Goal: Task Accomplishment & Management: Use online tool/utility

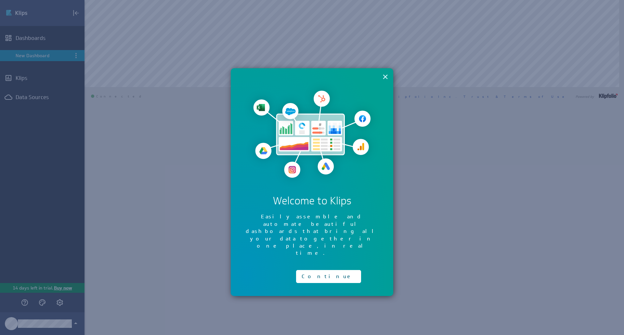
click at [386, 76] on button "×" at bounding box center [385, 76] width 6 height 13
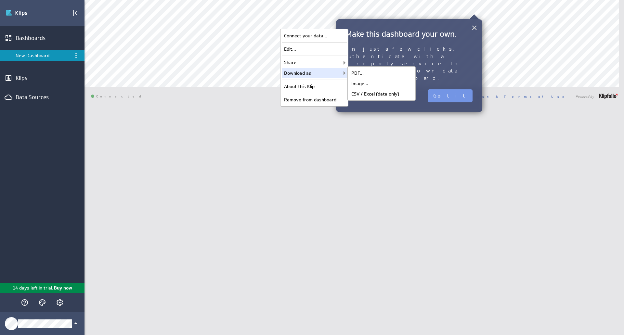
click at [472, 24] on button "×" at bounding box center [474, 27] width 6 height 13
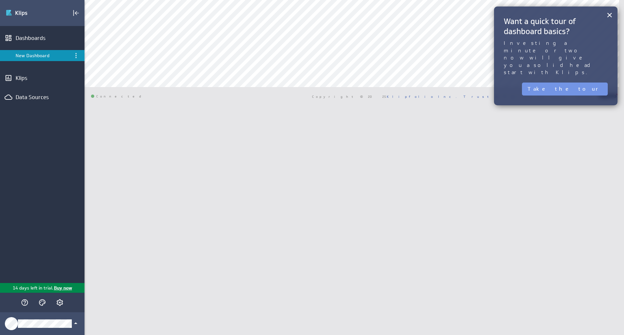
click at [605, 10] on div "× Want a quick tour of dashboard basics? Investing a minute or two now will giv…" at bounding box center [556, 56] width 124 height 99
click at [607, 11] on button "×" at bounding box center [610, 14] width 6 height 13
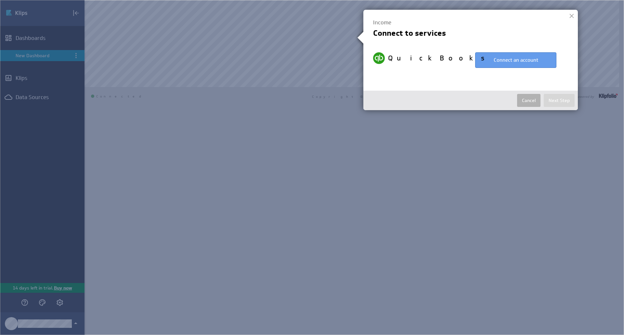
click at [481, 62] on button "Connect an account" at bounding box center [515, 60] width 81 height 16
select select "2e031e53718d1183f6356b7b5aca0d44"
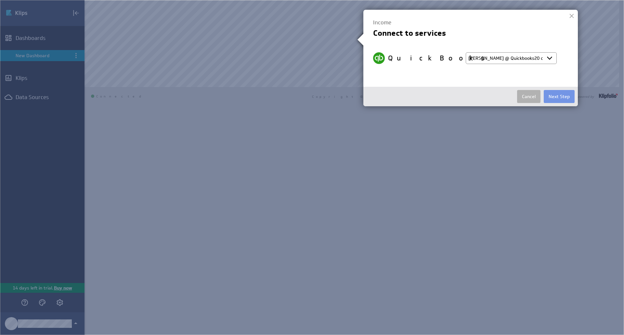
click at [552, 59] on select "Select account [PERSON_NAME] @ Quickbooks20 created [DATE] 12:00 PM EDT + Conne…" at bounding box center [511, 58] width 91 height 12
click at [558, 96] on button "Next Step" at bounding box center [559, 96] width 31 height 13
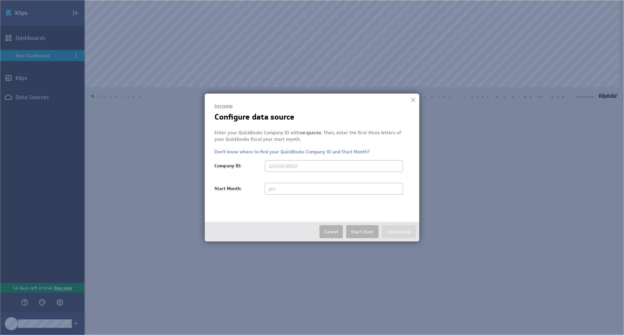
click at [346, 164] on input "text" at bounding box center [334, 166] width 138 height 12
click at [314, 190] on input "text" at bounding box center [334, 189] width 138 height 12
click at [328, 168] on input "text" at bounding box center [334, 166] width 138 height 12
click at [299, 191] on input "Jan" at bounding box center [334, 189] width 138 height 12
drag, startPoint x: 299, startPoint y: 191, endPoint x: 288, endPoint y: 191, distance: 11.4
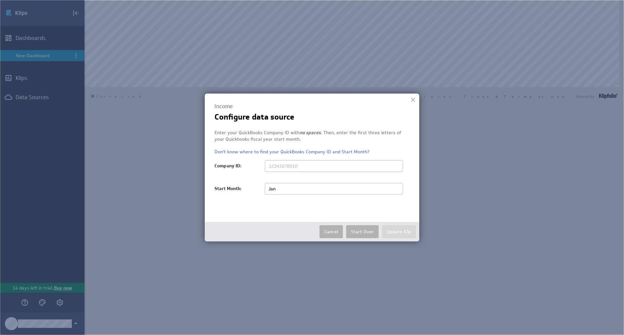
click at [288, 191] on input "Jan" at bounding box center [334, 189] width 138 height 12
type input "J"
type input "jan"
click at [315, 160] on input "text" at bounding box center [334, 166] width 138 height 12
paste input "1231 4607 2780 604"
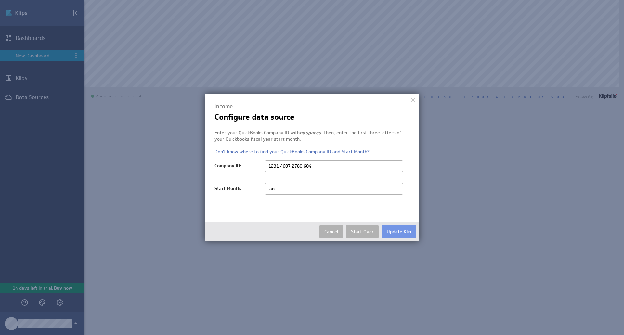
click at [281, 166] on input "1231 4607 2780 604" at bounding box center [334, 166] width 138 height 12
type input "123146072780604"
click at [408, 233] on button "Update Klip" at bounding box center [399, 231] width 34 height 13
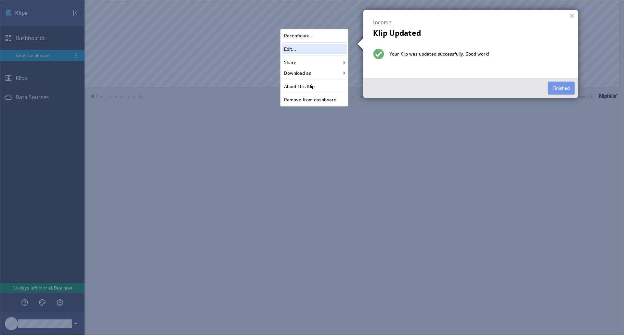
click at [321, 49] on div "Edit..." at bounding box center [314, 49] width 65 height 10
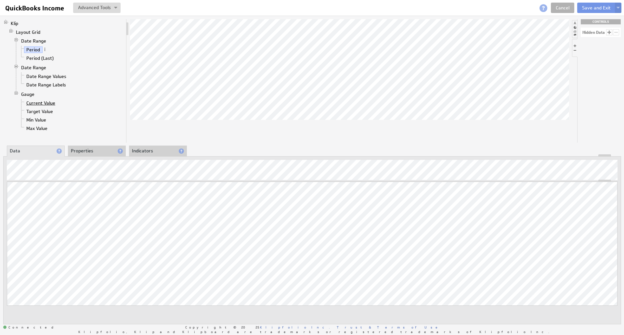
click at [46, 102] on link "Current Value" at bounding box center [41, 103] width 34 height 7
click at [44, 107] on li "Target Value" at bounding box center [71, 111] width 105 height 8
click at [41, 110] on link "Target Value" at bounding box center [40, 111] width 32 height 7
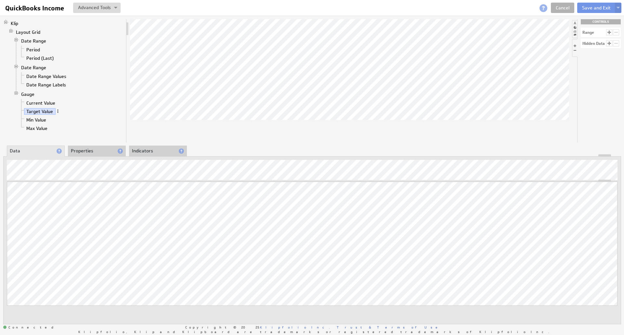
click at [58, 111] on span at bounding box center [58, 111] width 5 height 5
click at [93, 152] on li "Properties" at bounding box center [97, 151] width 58 height 11
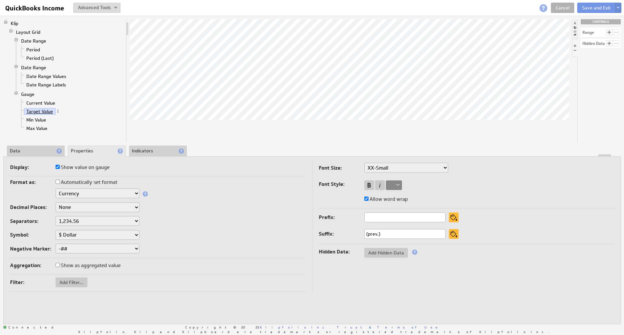
click at [38, 108] on link "Target Value" at bounding box center [40, 111] width 32 height 7
click at [41, 102] on link "Current Value" at bounding box center [41, 103] width 34 height 7
click at [41, 108] on link "Target Value" at bounding box center [40, 111] width 32 height 7
click at [398, 235] on input "(prev.)" at bounding box center [404, 234] width 81 height 10
click at [452, 233] on button at bounding box center [454, 234] width 10 height 10
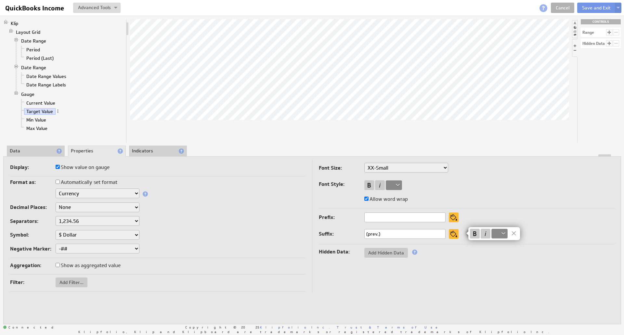
click at [427, 234] on img at bounding box center [312, 167] width 624 height 335
click at [423, 234] on input "(prev.)" at bounding box center [404, 234] width 81 height 10
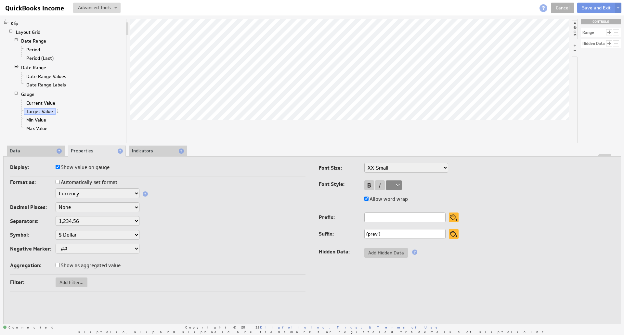
click at [303, 199] on div "Text Number Currency Percentage Date / Time Duration" at bounding box center [157, 194] width 295 height 11
click at [152, 152] on li "Indicators" at bounding box center [158, 151] width 58 height 11
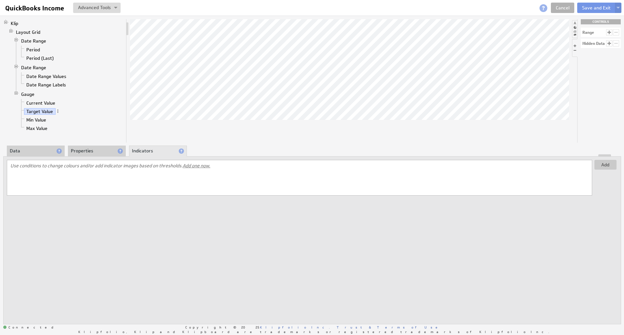
click at [42, 152] on li "Data" at bounding box center [36, 151] width 58 height 11
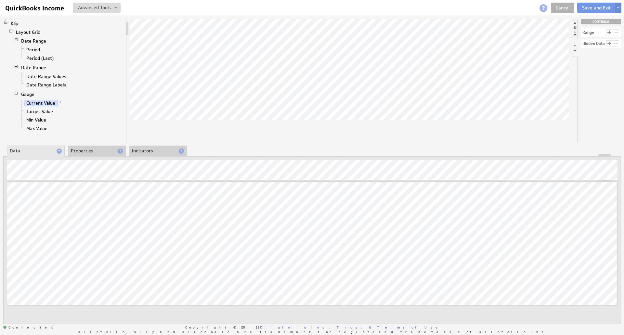
click at [198, 133] on div at bounding box center [349, 81] width 439 height 124
click at [13, 23] on link "Klip" at bounding box center [14, 23] width 12 height 7
click at [26, 32] on link "Layout Grid" at bounding box center [28, 32] width 29 height 7
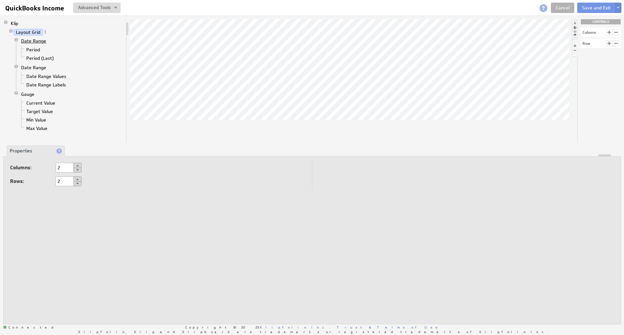
click at [31, 39] on link "Date Range" at bounding box center [34, 41] width 30 height 7
click at [34, 48] on link "Period" at bounding box center [33, 49] width 19 height 7
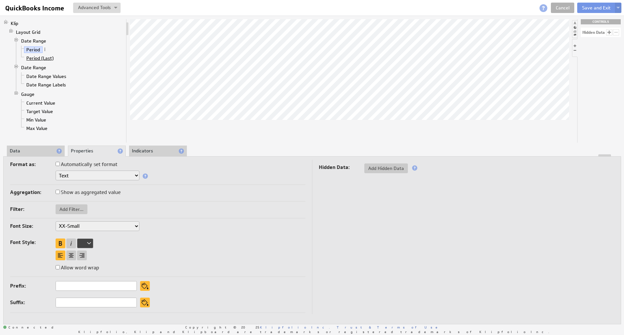
click at [34, 57] on link "Period (Last)" at bounding box center [40, 58] width 32 height 7
click at [33, 46] on link "Period" at bounding box center [33, 49] width 19 height 7
click at [16, 40] on div at bounding box center [16, 40] width 5 height 5
click at [27, 46] on link "Date Range" at bounding box center [34, 49] width 30 height 7
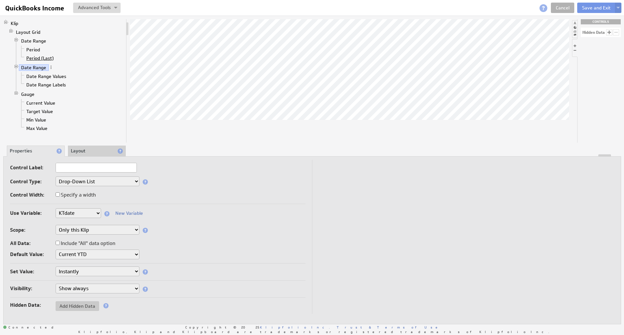
click at [45, 58] on link "Period (Last)" at bounding box center [40, 58] width 32 height 7
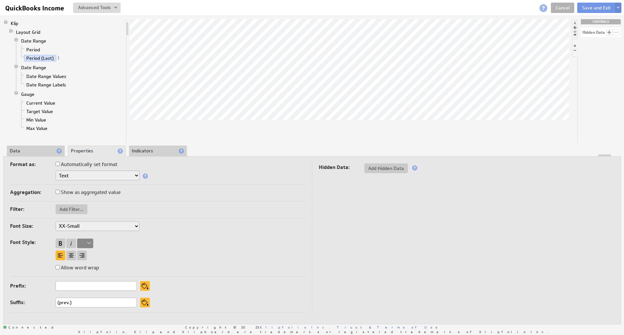
click at [42, 70] on li "Date Range Date Range Values Date Range Labels" at bounding box center [69, 76] width 110 height 27
click at [41, 75] on link "Date Range Values" at bounding box center [46, 76] width 45 height 7
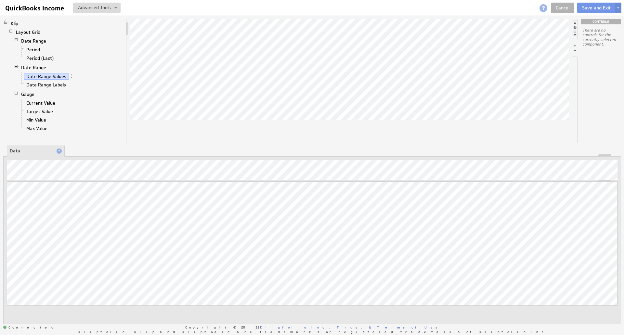
click at [53, 85] on link "Date Range Labels" at bounding box center [46, 85] width 45 height 7
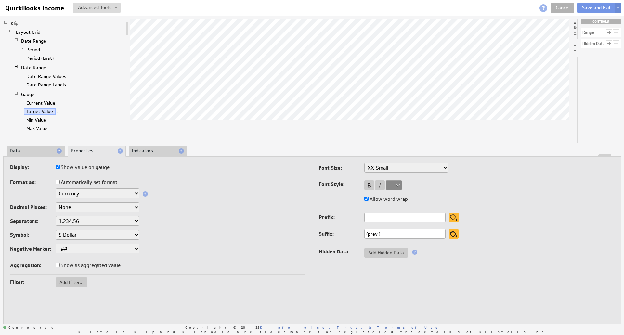
click at [609, 33] on div at bounding box center [609, 32] width 6 height 6
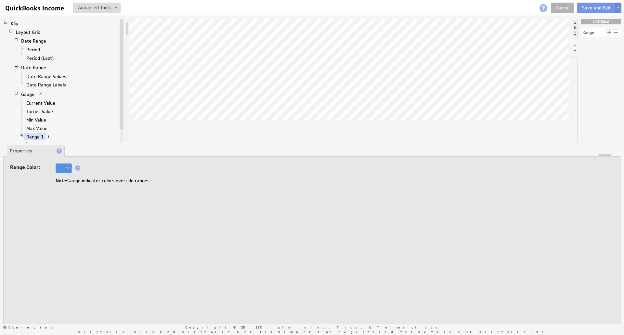
click at [614, 33] on div at bounding box center [616, 32] width 6 height 6
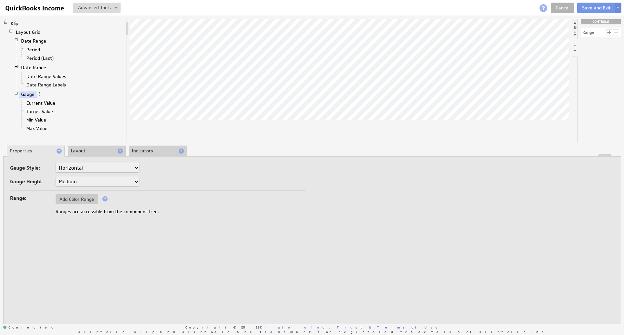
click at [604, 32] on div "Range" at bounding box center [601, 32] width 40 height 9
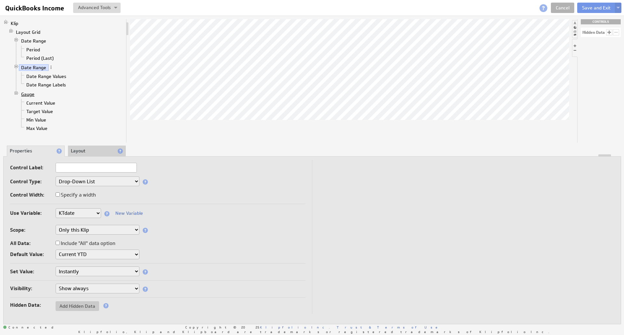
click at [29, 93] on link "Gauge" at bounding box center [28, 94] width 18 height 7
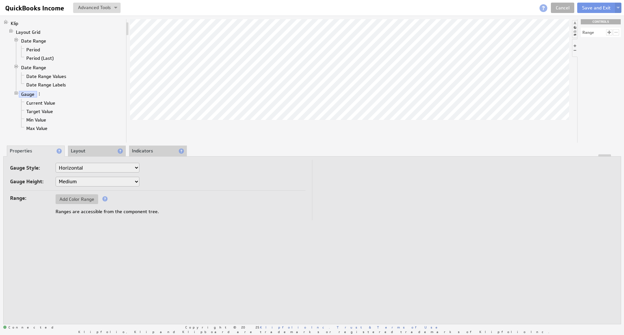
click at [93, 151] on li "Layout" at bounding box center [97, 151] width 58 height 11
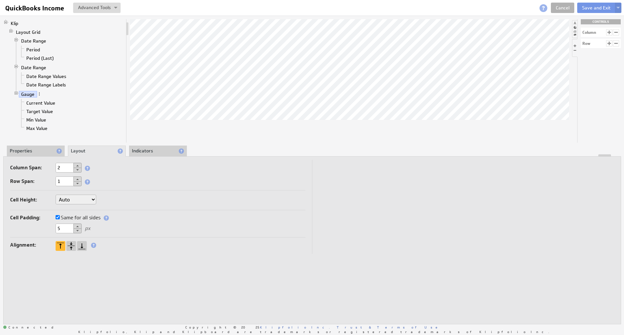
click at [141, 155] on div at bounding box center [312, 155] width 617 height 2
click at [148, 152] on li "Indicators" at bounding box center [158, 151] width 58 height 11
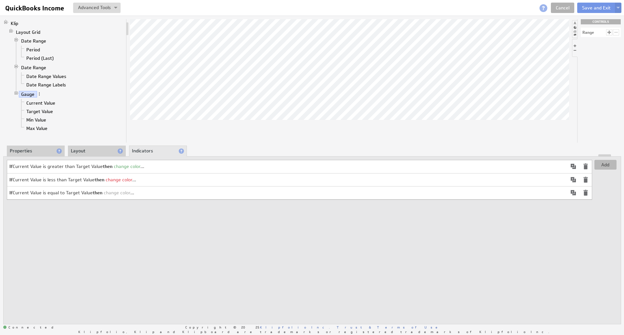
click at [612, 165] on button "Add" at bounding box center [605, 165] width 22 height 10
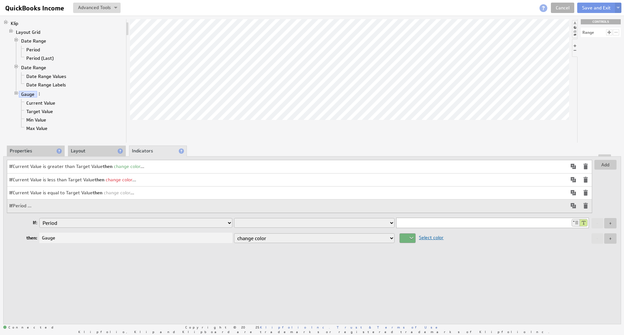
click at [195, 222] on select "Period Period (Last) Date Range Values Date Range Labels Current Value Target V…" at bounding box center [135, 223] width 193 height 10
select select "65f41c07"
click at [39, 218] on select "Period Period (Last) Date Range Values Date Range Labels Current Value Target V…" at bounding box center [135, 223] width 193 height 10
click at [266, 225] on select "is equal to is not equal to is greater than is greater than or equal to is less…" at bounding box center [314, 223] width 161 height 10
click at [398, 239] on div "Select color" at bounding box center [492, 237] width 193 height 9
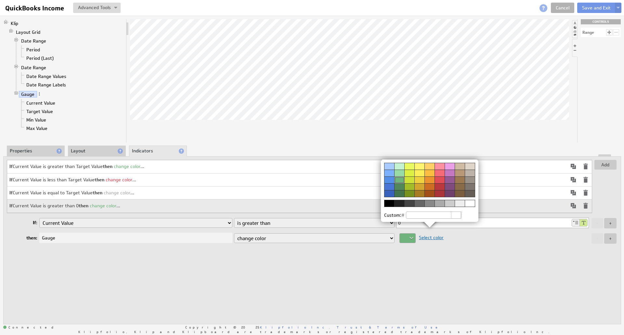
click at [418, 173] on div at bounding box center [419, 173] width 10 height 7
click at [361, 233] on img at bounding box center [312, 167] width 624 height 335
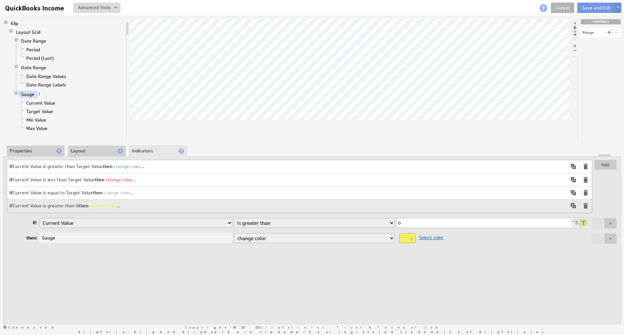
click at [358, 236] on select "change color" at bounding box center [314, 238] width 161 height 10
click at [96, 147] on li "Layout" at bounding box center [97, 151] width 58 height 11
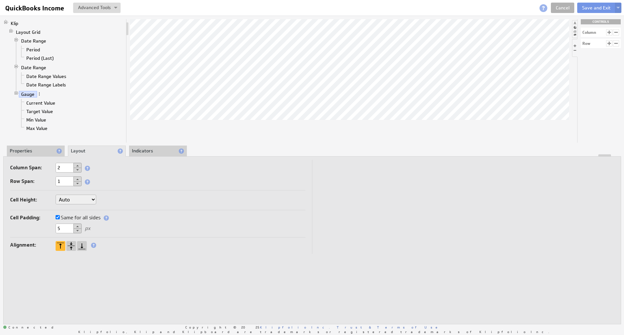
click at [44, 147] on li "Properties" at bounding box center [36, 151] width 58 height 11
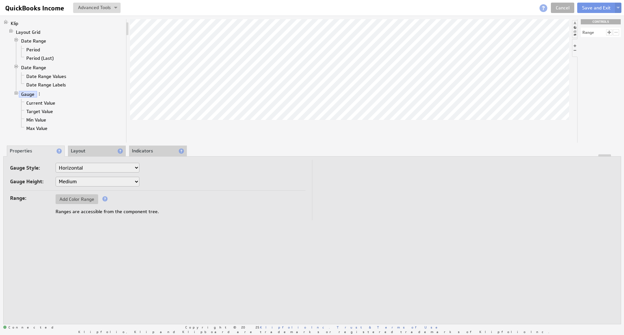
click at [48, 96] on li "Gauge Current Value Target Value Min Value Max Value" at bounding box center [69, 112] width 110 height 44
click at [45, 100] on link "Current Value" at bounding box center [41, 103] width 34 height 7
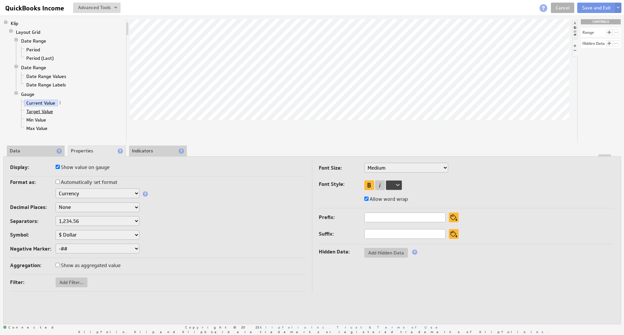
click at [45, 112] on link "Target Value" at bounding box center [40, 111] width 32 height 7
click at [46, 124] on li "Max Value" at bounding box center [71, 128] width 105 height 8
click at [46, 118] on link "Min Value" at bounding box center [36, 120] width 25 height 7
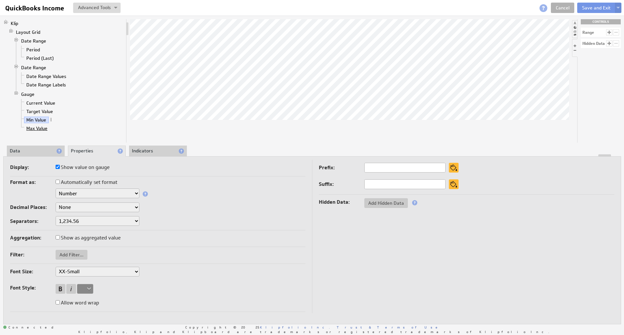
click at [42, 125] on link "Max Value" at bounding box center [37, 128] width 26 height 7
click at [593, 9] on button "Save and Exit" at bounding box center [596, 8] width 38 height 10
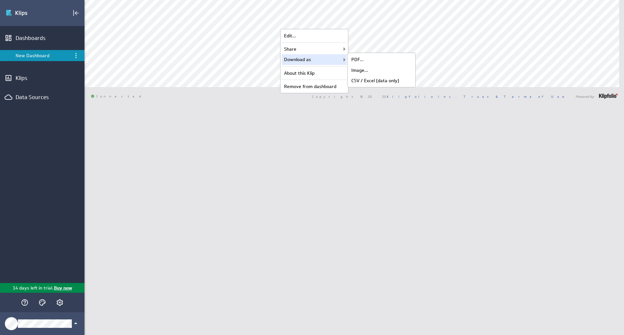
click at [169, 117] on div "[PERSON_NAME] New Dashboard Dashboard Library Show:" at bounding box center [355, 167] width 540 height 335
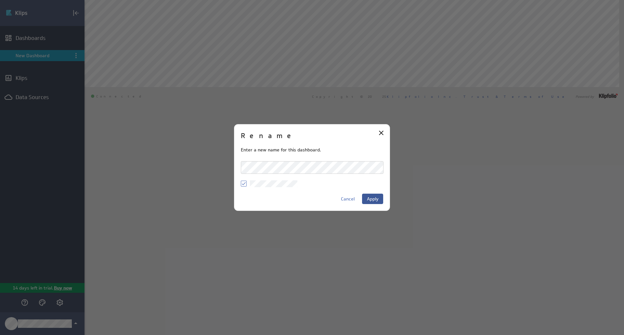
click at [368, 202] on button "Apply" at bounding box center [372, 199] width 21 height 10
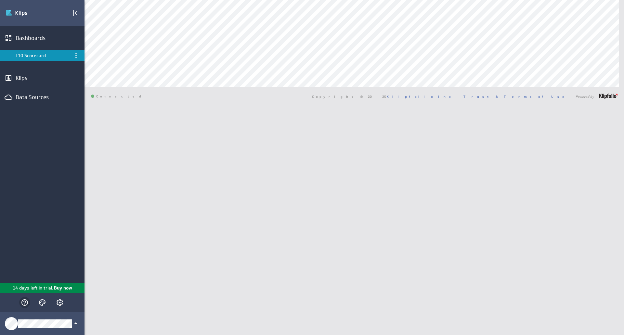
click at [26, 303] on icon "Help" at bounding box center [25, 303] width 8 height 8
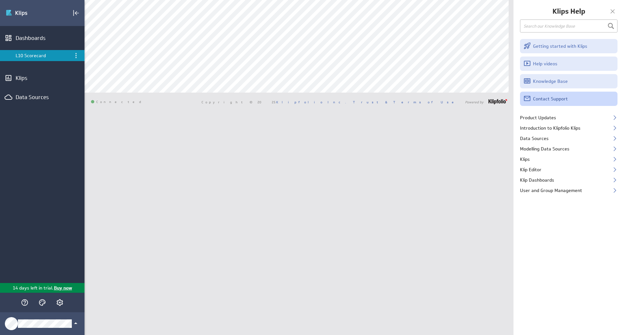
click at [574, 99] on link "Contact Support" at bounding box center [569, 99] width 98 height 14
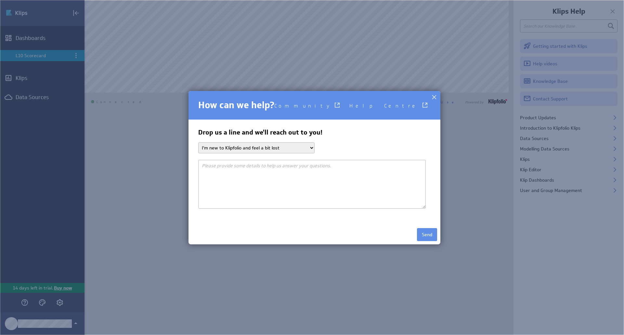
click at [302, 150] on select "I'm new to Klipfolio and feel a bit lost I need help getting my data in I want …" at bounding box center [256, 147] width 116 height 11
click at [302, 140] on div "Drop us a line and we'll reach out to you! I'm new to Klipfolio and feel a bit …" at bounding box center [314, 168] width 232 height 79
click at [299, 144] on select "I'm new to Klipfolio and feel a bit lost I need help getting my data in I want …" at bounding box center [256, 147] width 116 height 11
select select "I need help writing formulas"
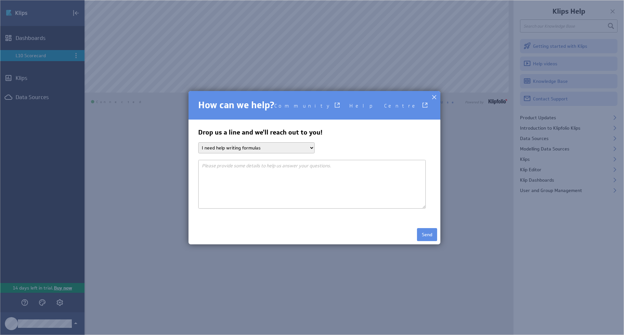
click at [198, 142] on select "I'm new to Klipfolio and feel a bit lost I need help getting my data in I want …" at bounding box center [256, 147] width 116 height 11
click at [293, 185] on textarea at bounding box center [312, 184] width 228 height 49
type textarea "Help me build a few dashboards"
click at [420, 230] on button "Send" at bounding box center [427, 234] width 20 height 13
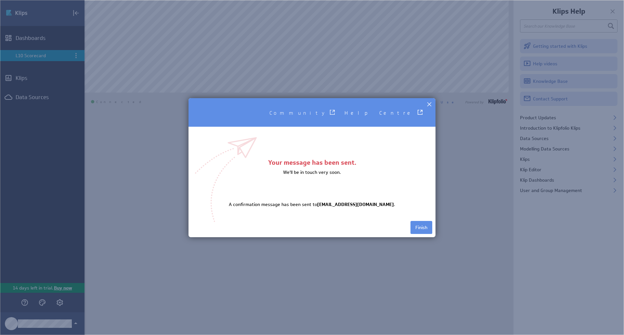
click at [414, 112] on span "Help Centre" at bounding box center [380, 113] width 70 height 6
click at [432, 102] on div at bounding box center [429, 104] width 10 height 10
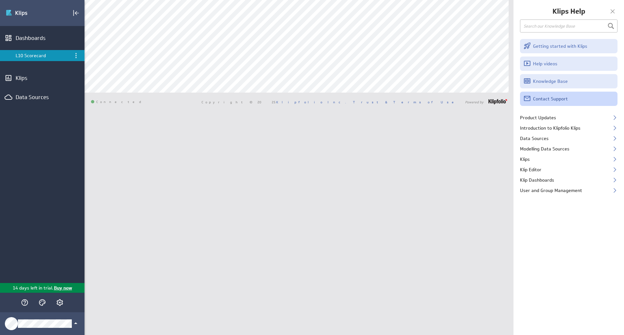
click at [537, 101] on link "Contact Support" at bounding box center [569, 99] width 98 height 14
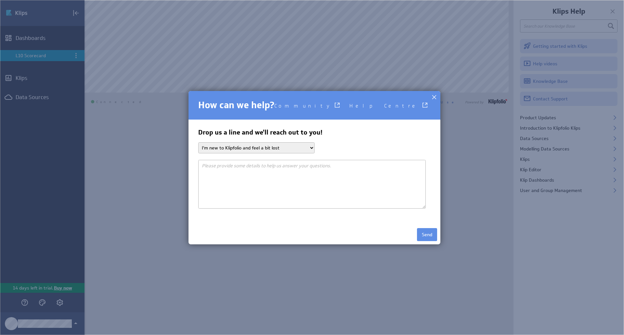
click at [432, 94] on div at bounding box center [434, 97] width 10 height 10
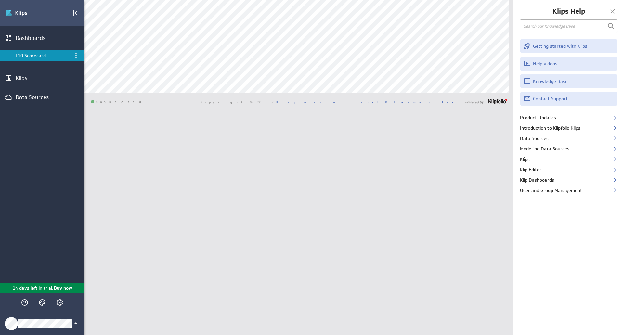
click at [54, 329] on div "Klipfolio Account" at bounding box center [42, 323] width 85 height 23
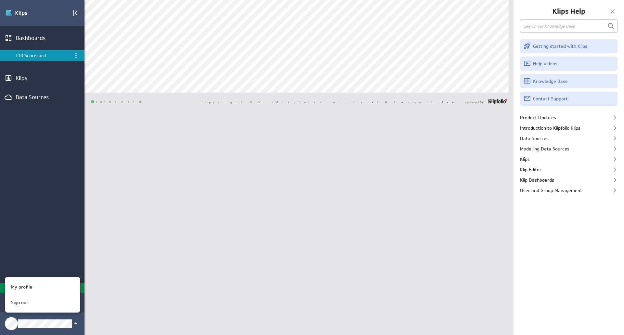
click at [62, 325] on div at bounding box center [312, 167] width 624 height 335
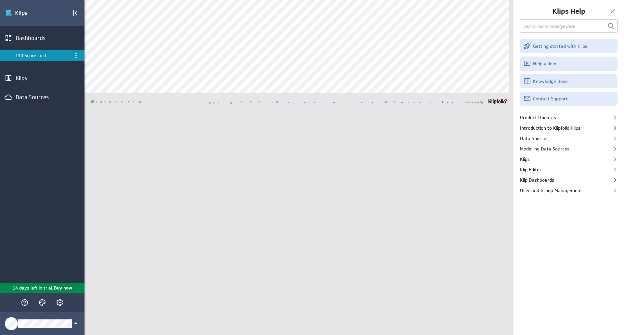
click at [184, 212] on div "Christopher New Dashboard Dashboard Library Show:" at bounding box center [299, 167] width 429 height 335
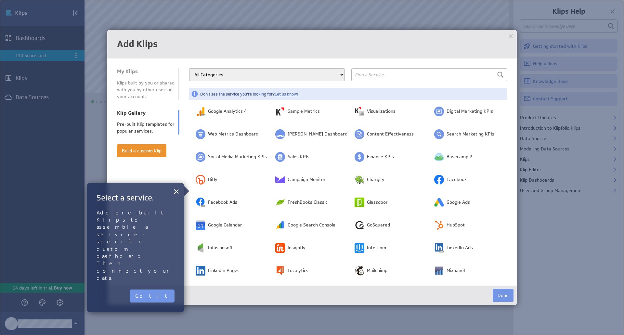
click at [381, 77] on input "text" at bounding box center [429, 74] width 156 height 13
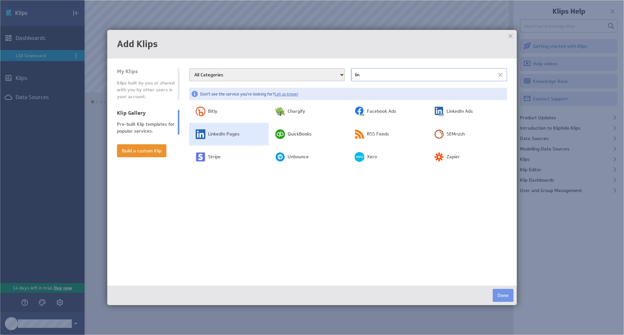
type input "lin"
click at [243, 135] on td "LinkedIn Pages" at bounding box center [229, 134] width 80 height 23
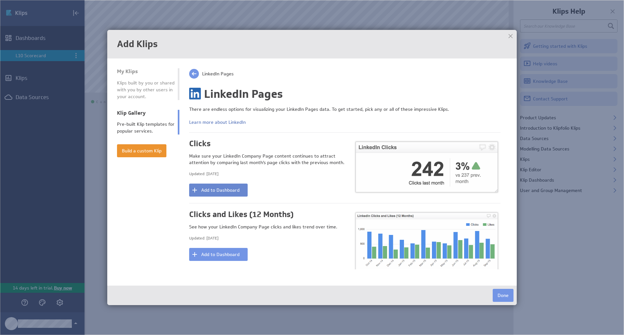
click at [236, 196] on button "Add to Dashboard" at bounding box center [218, 190] width 59 height 13
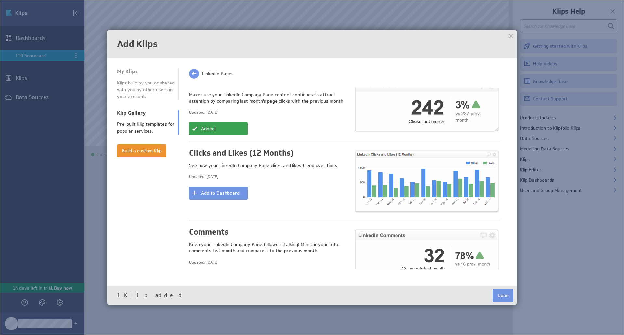
scroll to position [50, 0]
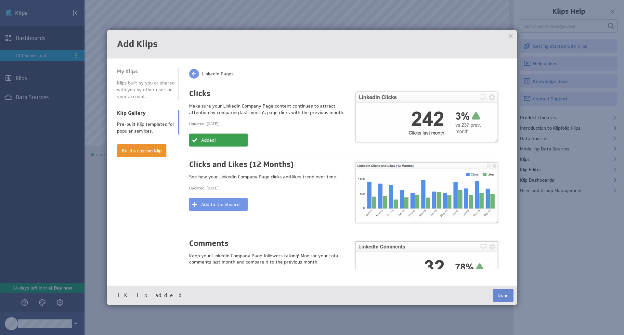
click at [498, 294] on button "Done" at bounding box center [503, 295] width 21 height 13
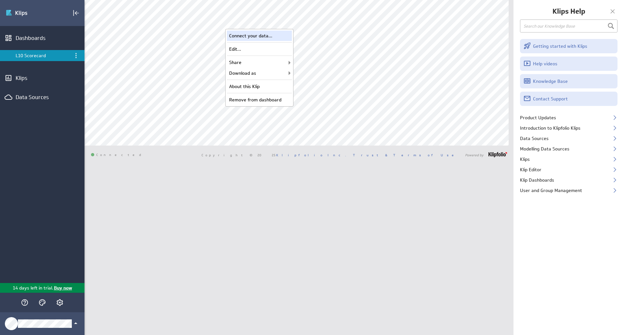
click at [275, 35] on div "Connect your data..." at bounding box center [259, 36] width 65 height 10
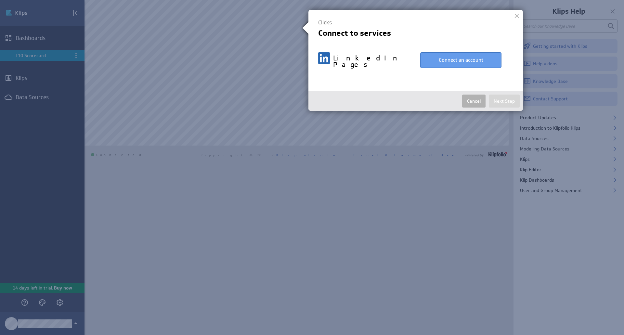
click at [461, 63] on button "Connect an account" at bounding box center [460, 60] width 81 height 16
select select "8c57bc1b3e0cb45b012bb78a4a1de342"
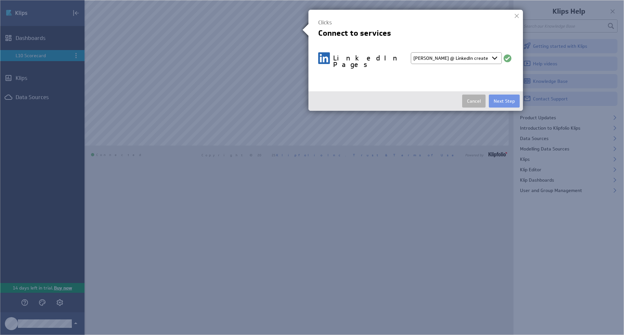
click at [488, 57] on select "Select account Christopher @ LinkedIn created Sep 26, 2025 at 12:18 PM EDT + Co…" at bounding box center [456, 58] width 91 height 12
click at [411, 52] on select "Select account Christopher @ LinkedIn created Sep 26, 2025 at 12:18 PM EDT + Co…" at bounding box center [456, 58] width 91 height 12
click at [499, 101] on button "Next Step" at bounding box center [504, 101] width 31 height 13
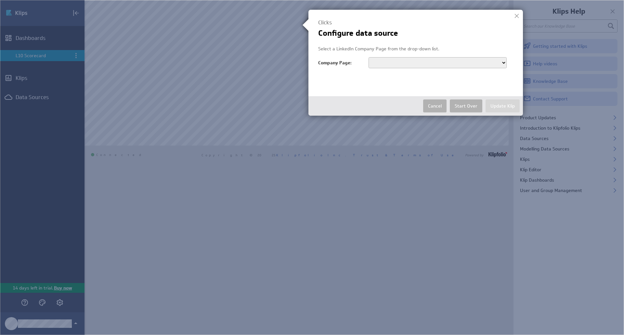
click at [425, 61] on select "urn:li:organization:9871499 urn:li:organization:27164614" at bounding box center [438, 62] width 138 height 11
click at [465, 65] on select "urn:li:organization:9871499 urn:li:organization:27164614" at bounding box center [438, 62] width 138 height 11
click at [469, 63] on select "urn:li:organization:9871499 urn:li:organization:27164614" at bounding box center [438, 62] width 138 height 11
select select "urn:li:organization:27164614"
click at [369, 57] on select "urn:li:organization:9871499 urn:li:organization:27164614" at bounding box center [438, 62] width 138 height 11
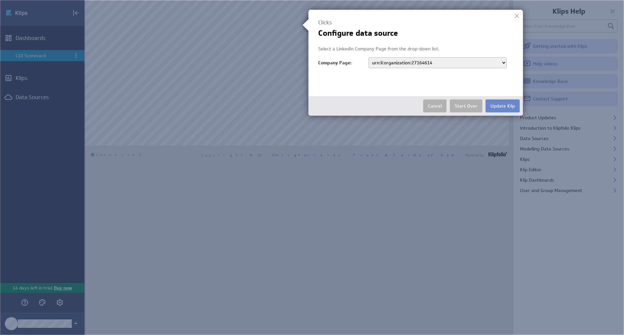
click at [502, 104] on button "Update Klip" at bounding box center [503, 105] width 34 height 13
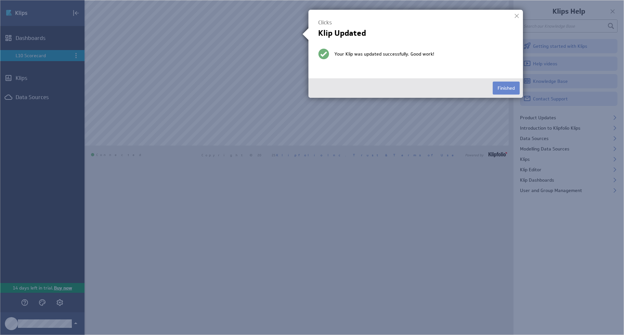
click at [512, 84] on button "Finished" at bounding box center [506, 88] width 27 height 13
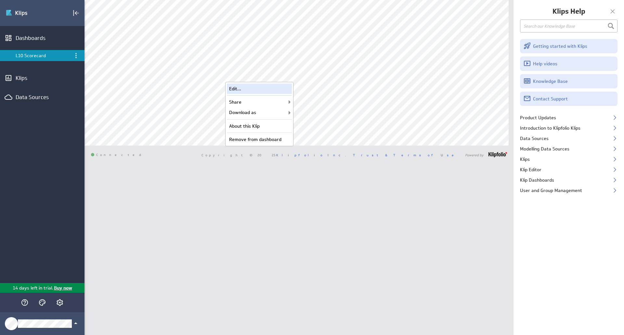
click at [272, 89] on div "Edit..." at bounding box center [259, 89] width 65 height 10
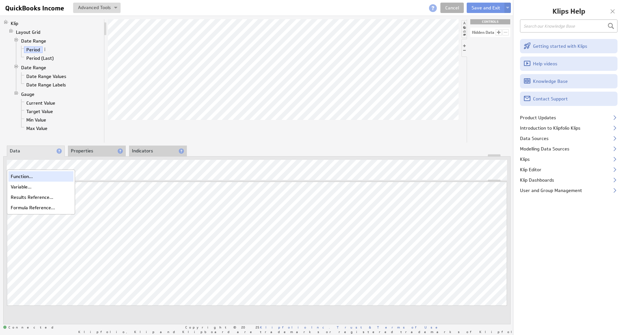
click at [17, 172] on div "Function..." at bounding box center [40, 176] width 65 height 10
click at [78, 152] on li "Properties" at bounding box center [97, 151] width 58 height 11
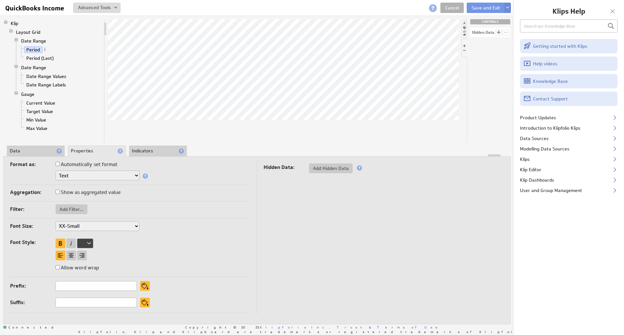
click at [148, 146] on li "Indicators" at bounding box center [158, 151] width 58 height 11
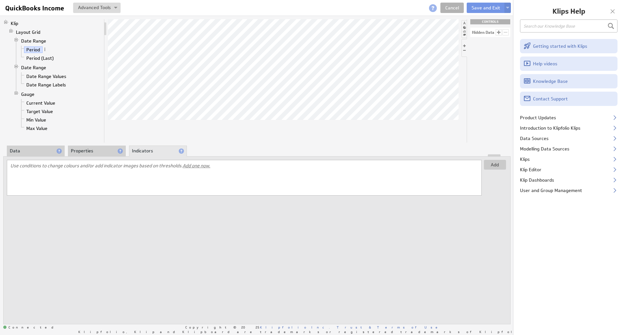
click at [12, 149] on li "Data" at bounding box center [36, 151] width 58 height 11
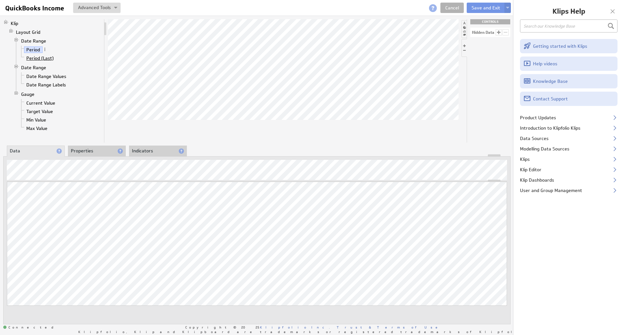
click at [44, 59] on link "Period (Last)" at bounding box center [40, 58] width 32 height 7
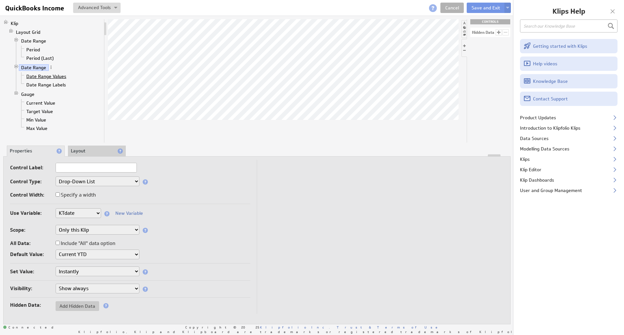
click at [52, 76] on link "Date Range Values" at bounding box center [46, 76] width 45 height 7
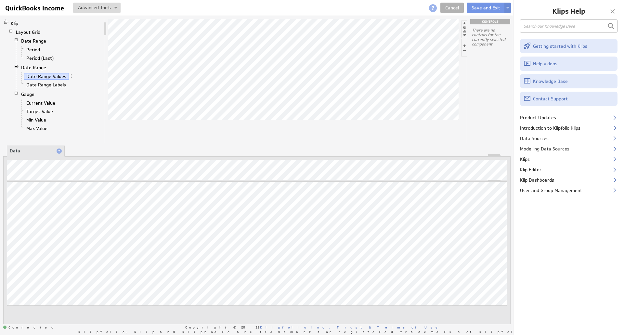
click at [45, 82] on link "Date Range Labels" at bounding box center [46, 85] width 45 height 7
click at [27, 94] on link "Gauge" at bounding box center [28, 94] width 18 height 7
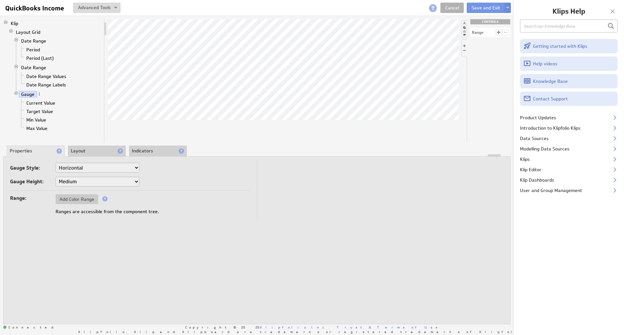
click at [80, 193] on td "Gauge Style: Horizontal Vertical Arc Semicircle Circle Gauge Height: Small Medi…" at bounding box center [133, 190] width 247 height 60
click at [76, 196] on span "Add Color Range" at bounding box center [77, 199] width 43 height 6
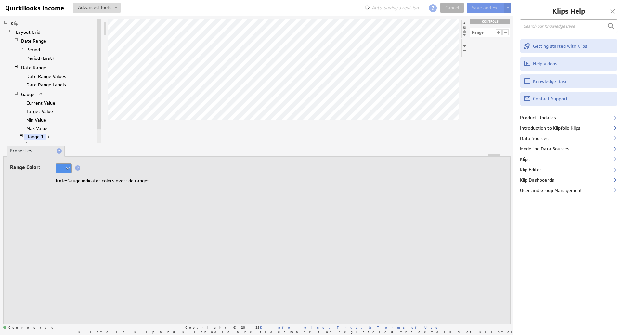
click at [64, 170] on div at bounding box center [64, 168] width 16 height 10
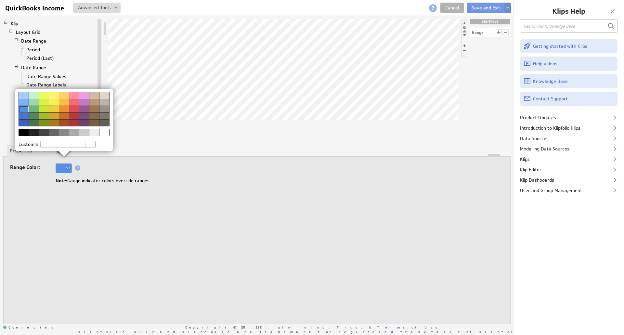
click at [36, 114] on div at bounding box center [34, 115] width 10 height 7
click at [37, 109] on div at bounding box center [34, 109] width 10 height 7
click at [45, 110] on div at bounding box center [44, 109] width 10 height 7
click at [55, 108] on div at bounding box center [54, 109] width 10 height 7
click at [62, 107] on div at bounding box center [64, 109] width 10 height 7
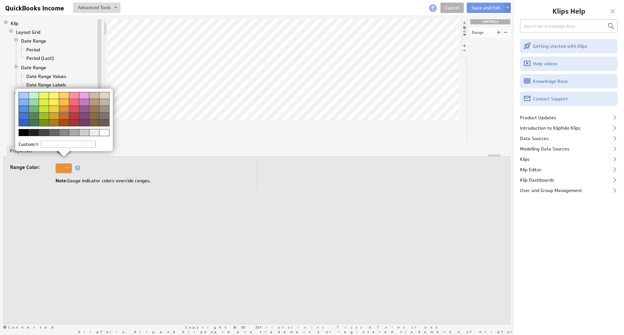
click at [73, 107] on div at bounding box center [74, 109] width 10 height 7
click at [67, 164] on img at bounding box center [312, 167] width 624 height 335
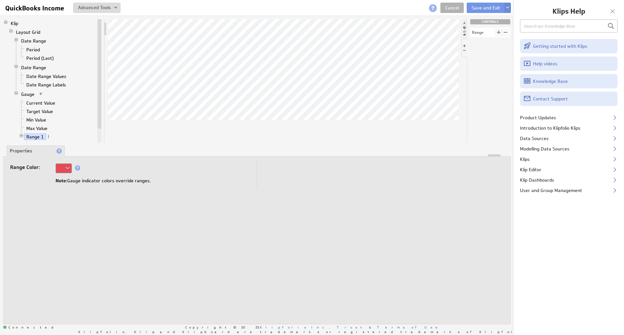
click at [68, 168] on div at bounding box center [64, 168] width 16 height 10
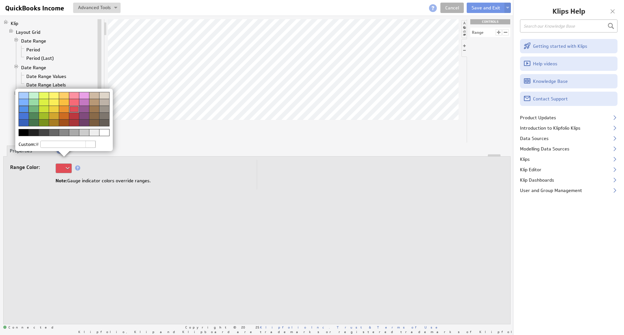
click at [68, 168] on img at bounding box center [312, 167] width 624 height 335
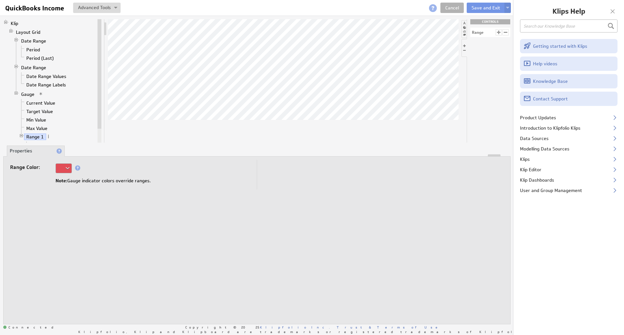
click at [68, 168] on div at bounding box center [64, 168] width 16 height 10
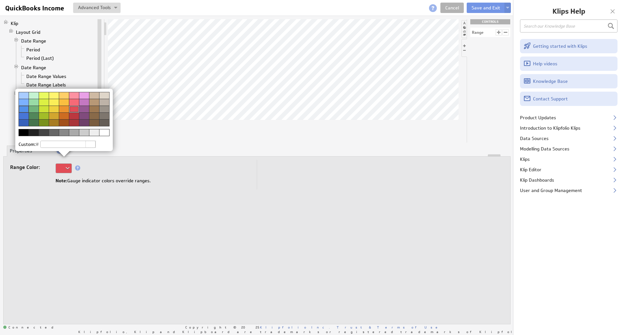
click at [48, 141] on input "text" at bounding box center [67, 144] width 55 height 7
click at [81, 158] on div at bounding box center [64, 156] width 98 height 10
click at [97, 171] on img at bounding box center [312, 167] width 624 height 335
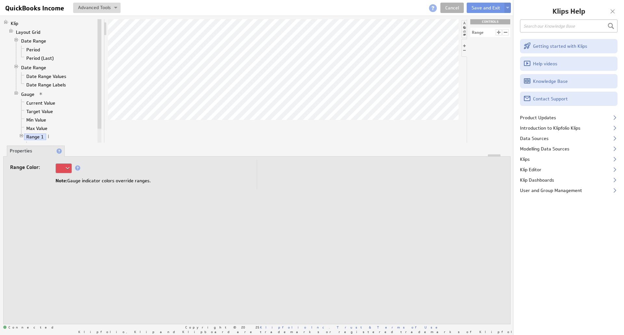
click at [239, 134] on div at bounding box center [283, 81] width 351 height 124
click at [39, 142] on link "Start 1" at bounding box center [39, 145] width 20 height 7
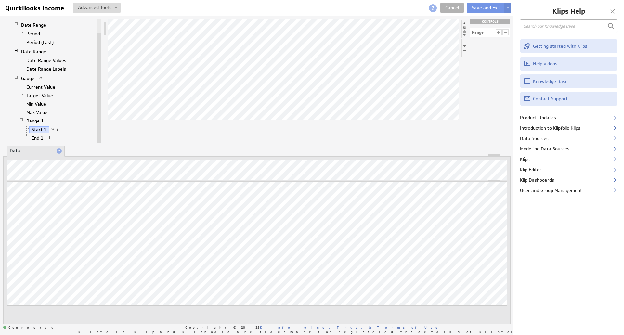
click at [39, 135] on link "End 1" at bounding box center [37, 138] width 17 height 7
click at [37, 127] on link "Start 1" at bounding box center [39, 129] width 20 height 7
click at [23, 118] on div at bounding box center [21, 120] width 5 height 5
click at [37, 109] on link "Max Value" at bounding box center [37, 112] width 26 height 7
click at [40, 101] on link "Min Value" at bounding box center [36, 104] width 25 height 7
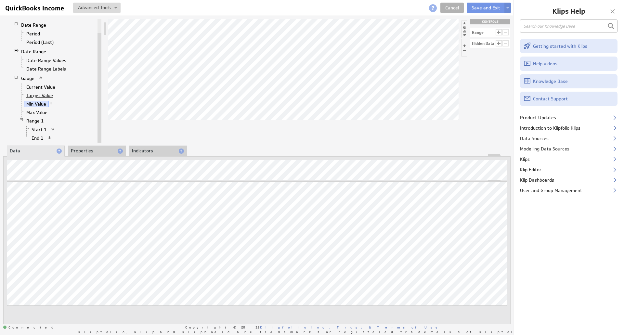
click at [36, 93] on link "Target Value" at bounding box center [40, 95] width 32 height 7
click at [43, 86] on link "Current Value" at bounding box center [41, 87] width 34 height 7
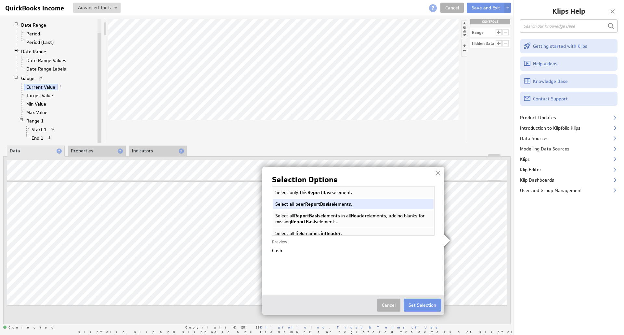
click at [375, 246] on div "Selection Options Select only this ReportBasis element. Select all peer ReportB…" at bounding box center [353, 227] width 163 height 103
click at [289, 252] on div "Cash" at bounding box center [353, 263] width 163 height 33
click at [278, 250] on div "Cash" at bounding box center [353, 263] width 163 height 33
click at [465, 207] on img at bounding box center [312, 167] width 624 height 335
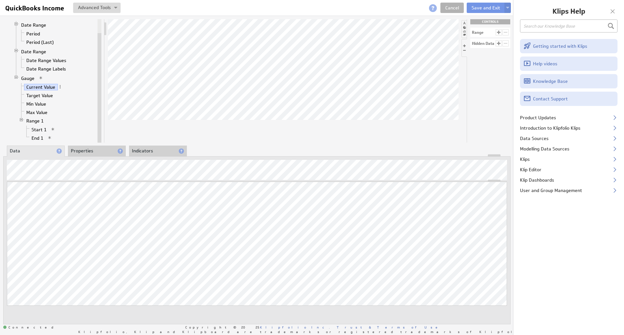
click at [423, 122] on div at bounding box center [283, 81] width 351 height 124
click at [104, 8] on button at bounding box center [96, 8] width 47 height 10
click at [96, 31] on td "Create New Variable..." at bounding box center [74, 31] width 54 height 10
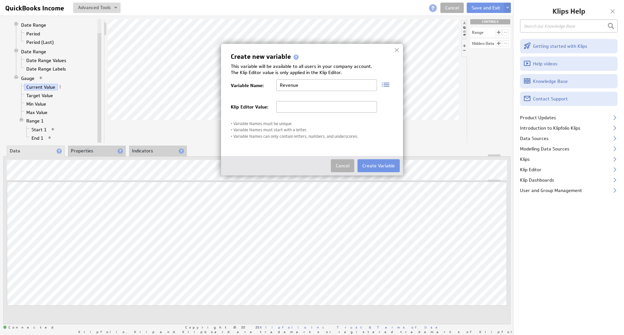
click at [281, 86] on input "Revenue" at bounding box center [326, 85] width 101 height 12
type input "TotalYTDRevenue"
click at [328, 100] on div "Klip Editor Value:" at bounding box center [312, 107] width 163 height 20
click at [320, 105] on input "text" at bounding box center [326, 107] width 101 height 12
click at [368, 167] on button "Create Variable" at bounding box center [379, 165] width 42 height 13
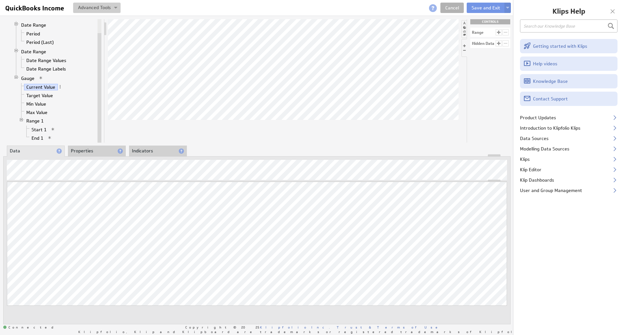
click at [91, 5] on button at bounding box center [96, 8] width 47 height 10
click at [478, 11] on button "Save and Exit" at bounding box center [486, 8] width 38 height 10
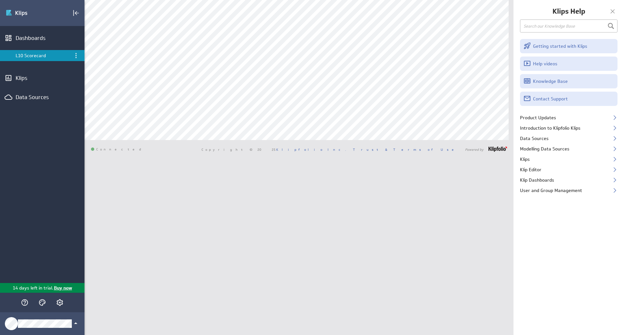
type input "lin"
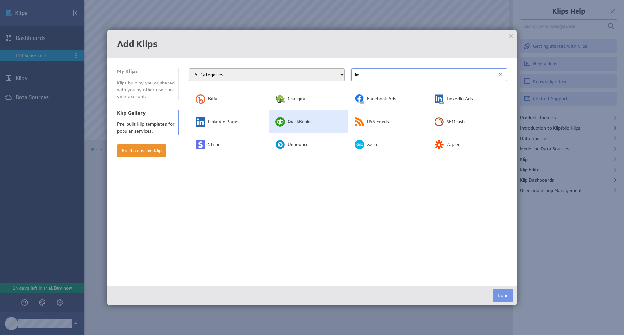
click at [285, 121] on td "QuickBooks" at bounding box center [309, 122] width 80 height 23
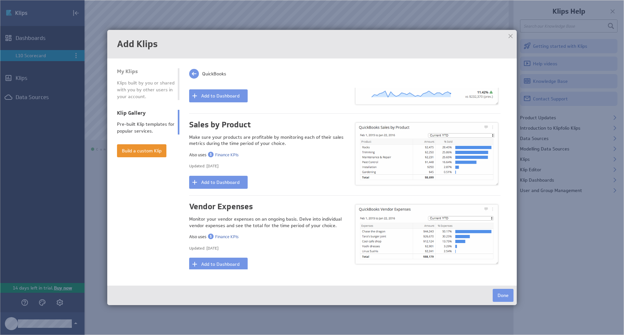
scroll to position [745, 0]
click at [236, 176] on button "Add to Dashboard" at bounding box center [218, 182] width 59 height 13
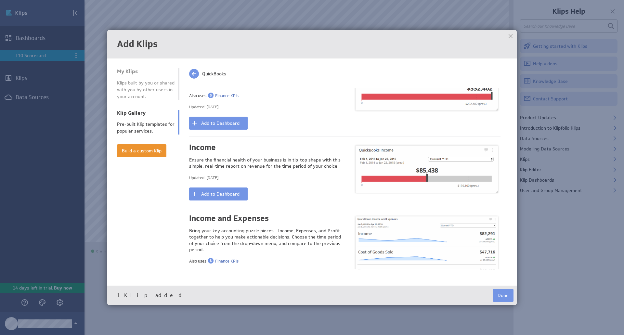
scroll to position [422, 0]
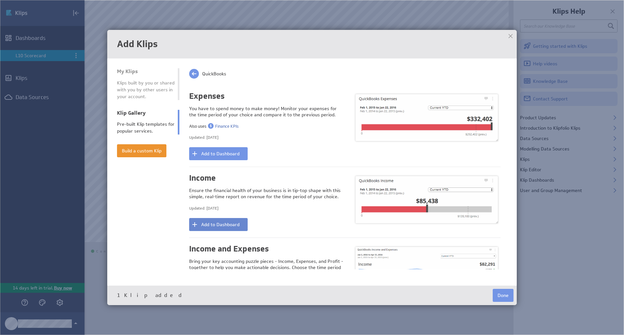
click at [237, 219] on button "Add to Dashboard" at bounding box center [218, 224] width 59 height 13
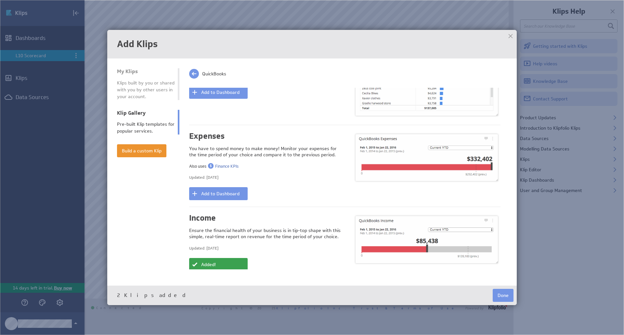
scroll to position [381, 0]
click at [155, 149] on button "Build a custom Klip" at bounding box center [141, 150] width 49 height 13
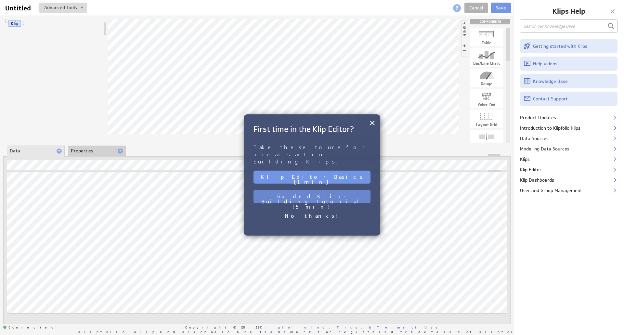
click at [345, 190] on button "Guided Klip-Building Tutorial (5 min)" at bounding box center [312, 196] width 117 height 13
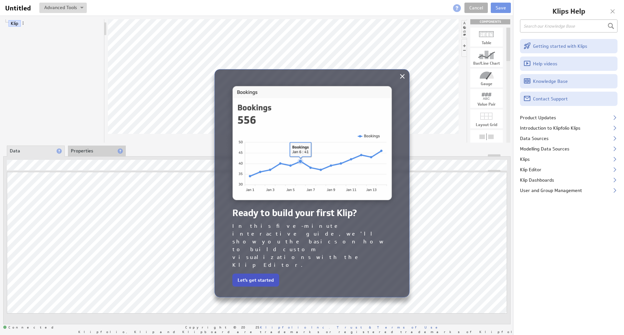
click at [262, 274] on button "Let's get started" at bounding box center [255, 280] width 47 height 13
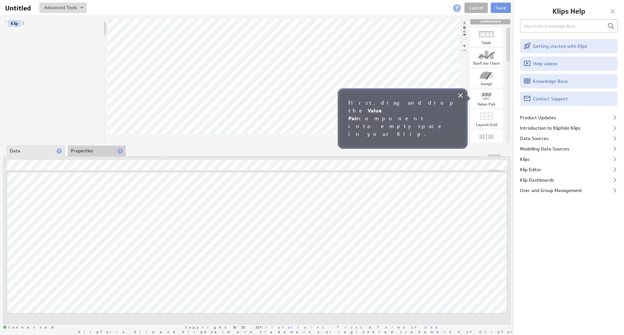
click at [486, 61] on div "Bar/Line Chart" at bounding box center [486, 63] width 33 height 4
drag, startPoint x: 493, startPoint y: 59, endPoint x: 341, endPoint y: 70, distance: 152.5
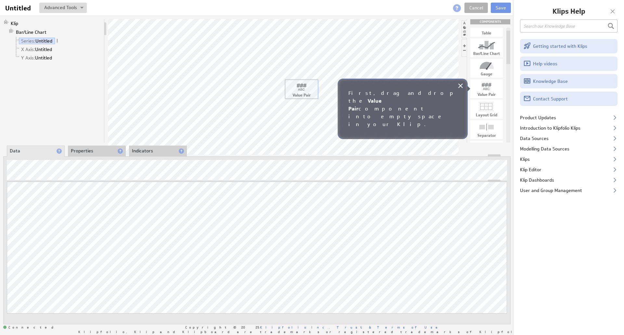
drag, startPoint x: 489, startPoint y: 85, endPoint x: 303, endPoint y: 86, distance: 185.3
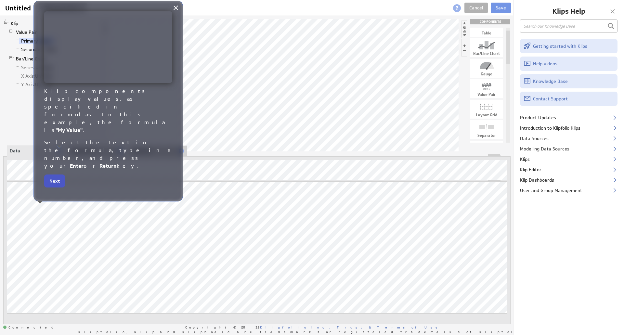
click at [57, 175] on button "Next" at bounding box center [54, 181] width 21 height 13
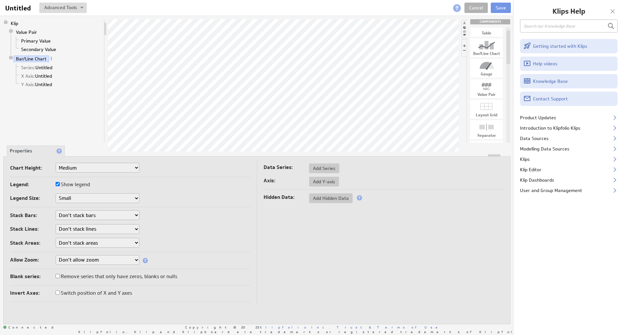
click at [107, 166] on select "Small Medium Large X-Large Custom..." at bounding box center [98, 168] width 84 height 10
select select "1"
click at [109, 164] on select "Small Medium Large X-Large Custom..." at bounding box center [98, 168] width 84 height 10
select select "2"
click at [51, 56] on span at bounding box center [51, 58] width 5 height 5
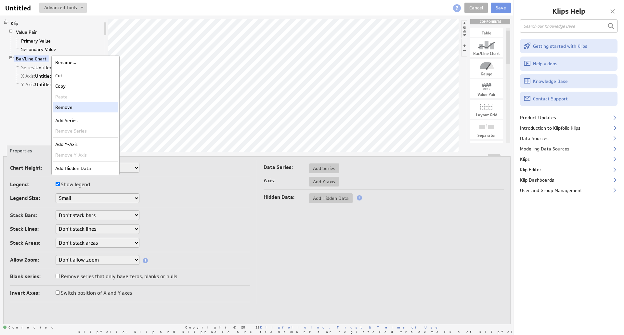
click at [70, 103] on div "Remove" at bounding box center [85, 107] width 65 height 10
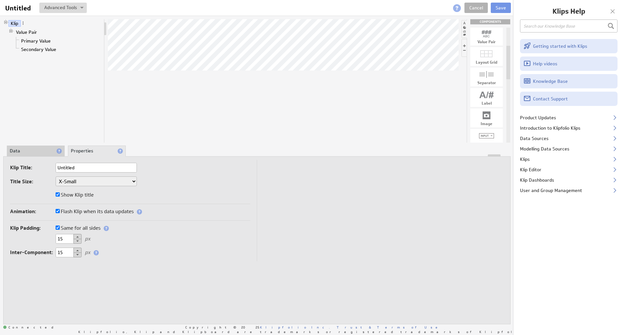
click at [490, 79] on div at bounding box center [486, 74] width 33 height 10
drag, startPoint x: 492, startPoint y: 75, endPoint x: 313, endPoint y: 104, distance: 181.5
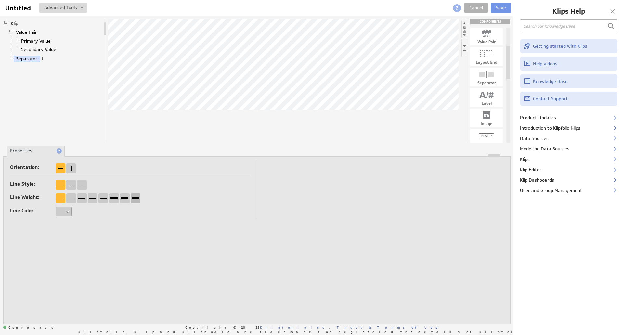
click at [134, 197] on div at bounding box center [136, 198] width 10 height 10
click at [537, 118] on div "Product Updates" at bounding box center [569, 117] width 111 height 10
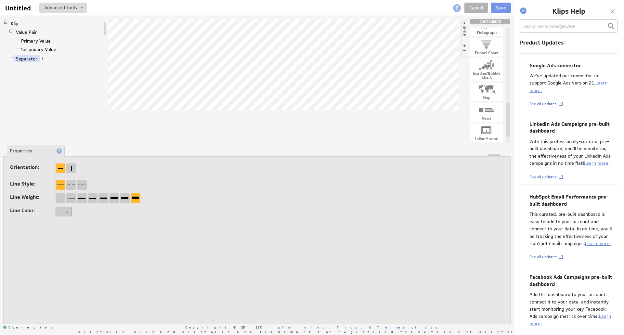
click at [610, 13] on div at bounding box center [613, 12] width 10 height 10
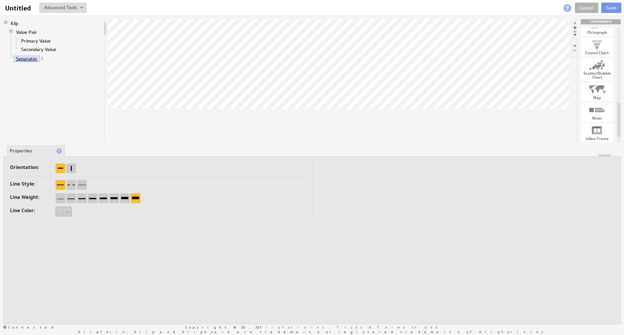
click at [34, 58] on link "Separator" at bounding box center [27, 59] width 26 height 7
click at [38, 58] on link "Separator" at bounding box center [27, 59] width 26 height 7
click at [44, 57] on li "Separator" at bounding box center [54, 59] width 93 height 8
click at [42, 56] on span at bounding box center [42, 58] width 5 height 5
click at [24, 59] on link "Separator" at bounding box center [27, 59] width 26 height 7
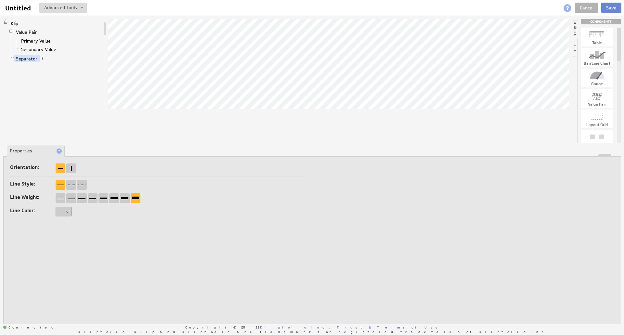
click at [612, 4] on button "Save" at bounding box center [611, 8] width 20 height 10
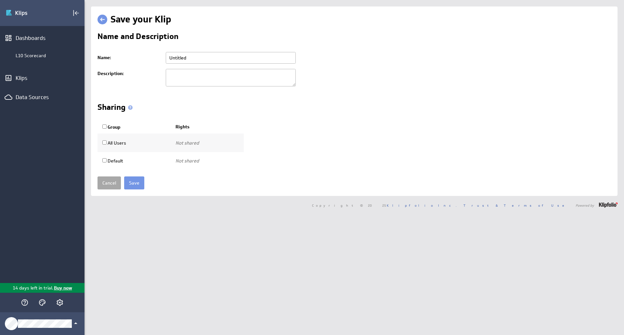
click at [109, 183] on input "Cancel" at bounding box center [109, 182] width 23 height 13
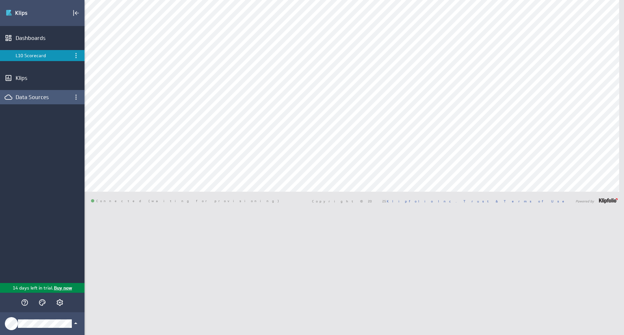
click at [41, 98] on div "Data Sources" at bounding box center [42, 97] width 53 height 7
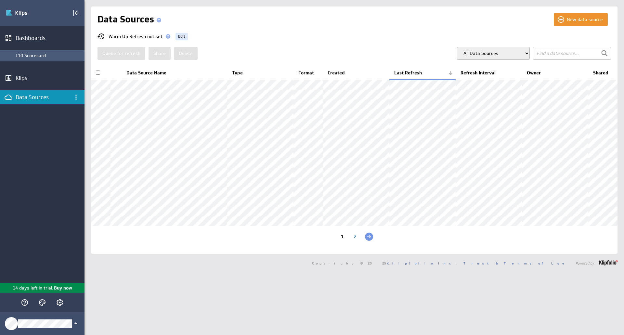
click at [41, 55] on div "L10 Scorecard" at bounding box center [49, 56] width 66 height 6
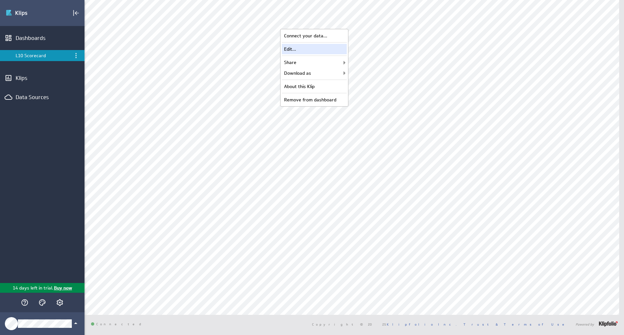
click at [324, 46] on div "Edit..." at bounding box center [314, 49] width 65 height 10
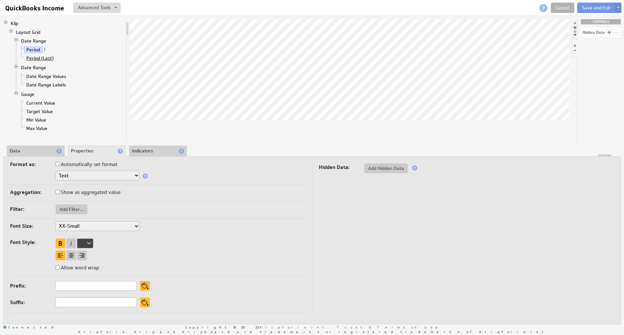
click at [47, 57] on link "Period (Last)" at bounding box center [40, 58] width 32 height 7
click at [38, 51] on link "Period" at bounding box center [33, 49] width 19 height 7
click at [42, 147] on li "Data" at bounding box center [36, 151] width 58 height 11
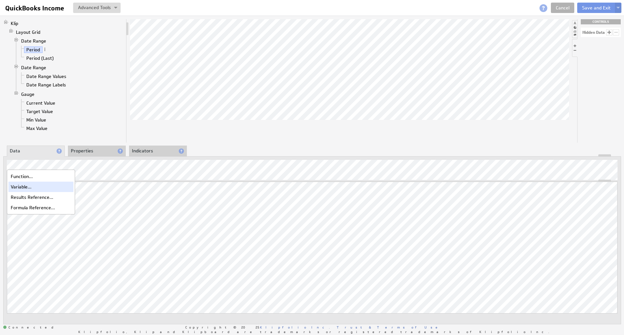
click at [37, 184] on div "Variable..." at bounding box center [40, 187] width 65 height 10
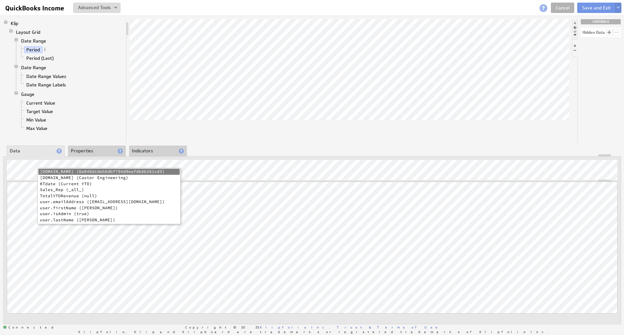
click at [79, 186] on li "KTdate (Current YTD)" at bounding box center [108, 184] width 141 height 6
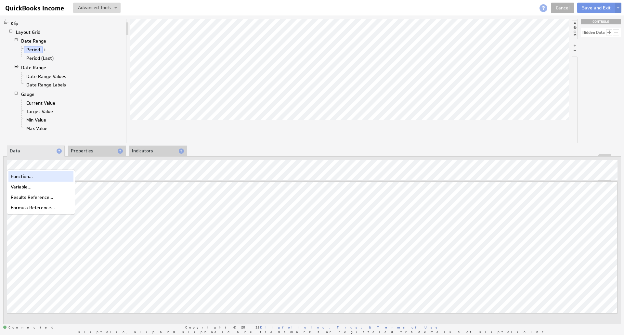
click at [28, 179] on div "Function..." at bounding box center [40, 176] width 65 height 10
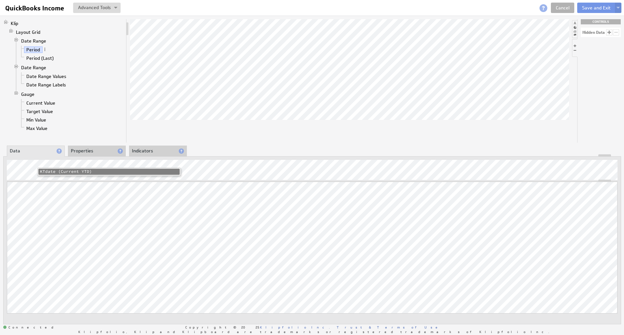
click at [69, 170] on li "KTdate (Current YTD)" at bounding box center [108, 172] width 141 height 6
click at [120, 110] on li "Target Value" at bounding box center [71, 111] width 105 height 8
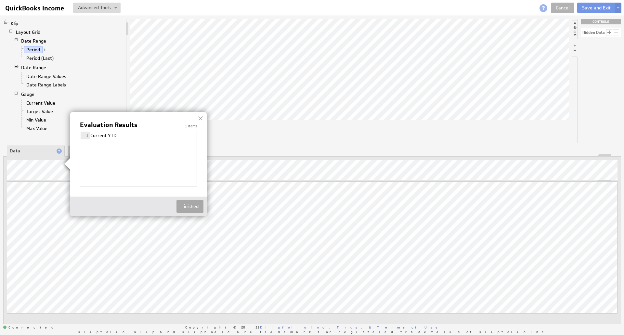
click at [194, 205] on button "Finished" at bounding box center [189, 206] width 27 height 13
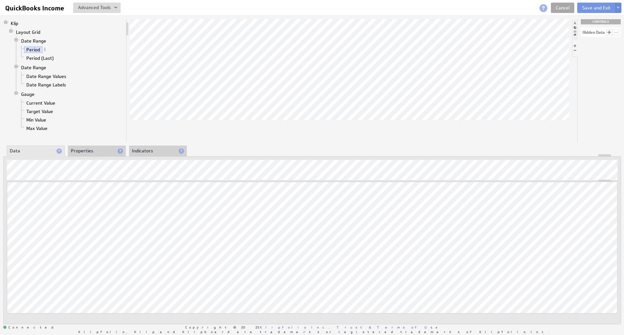
click at [561, 4] on link "Cancel" at bounding box center [562, 8] width 23 height 10
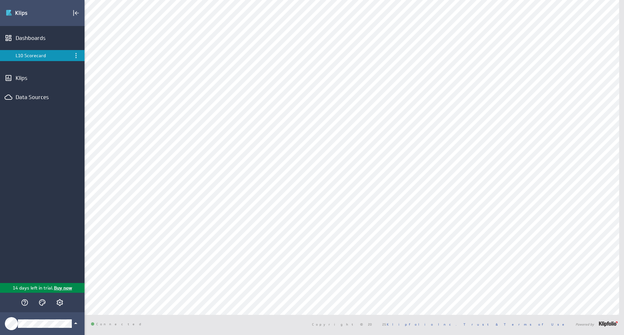
select select "2e031e53718d1183f6356b7b5aca0d44"
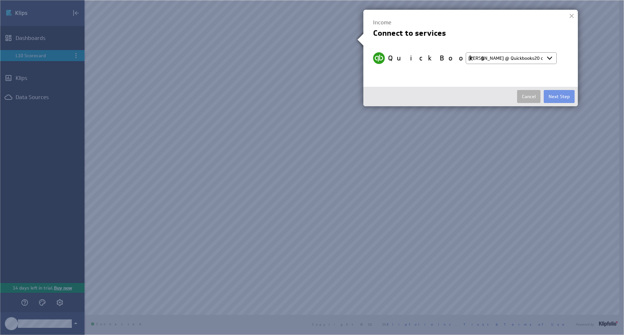
click at [535, 61] on select "Select account Christopher @ Quickbooks20 created Sep 26, 2025 at 12:00 PM EDT …" at bounding box center [511, 58] width 91 height 12
click at [466, 52] on select "Select account Christopher @ Quickbooks20 created Sep 26, 2025 at 12:00 PM EDT …" at bounding box center [511, 58] width 91 height 12
click at [565, 99] on button "Next Step" at bounding box center [559, 96] width 31 height 13
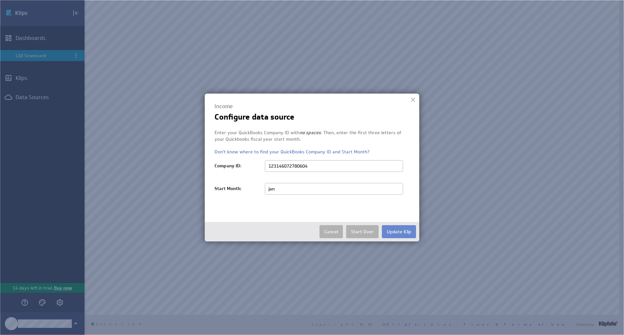
click at [394, 229] on button "Update Klip" at bounding box center [399, 231] width 34 height 13
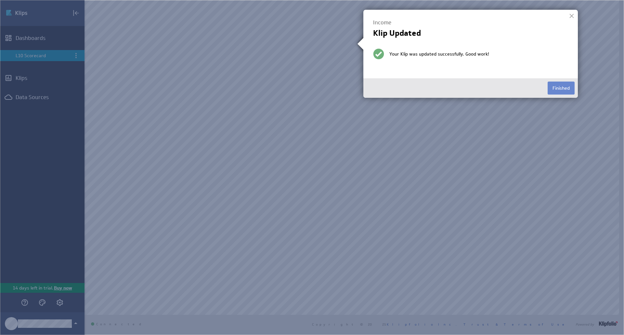
click at [557, 87] on button "Finished" at bounding box center [561, 88] width 27 height 13
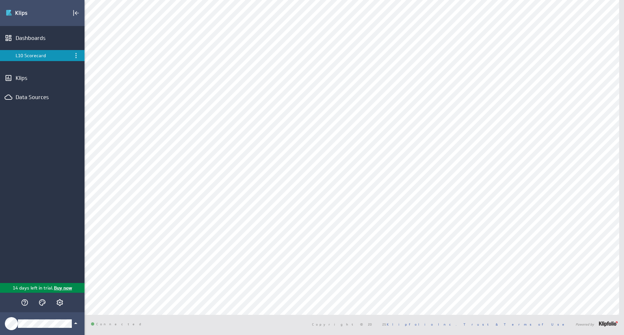
scroll to position [2, 0]
click at [315, 307] on div "Remove from dashboard" at bounding box center [314, 312] width 65 height 10
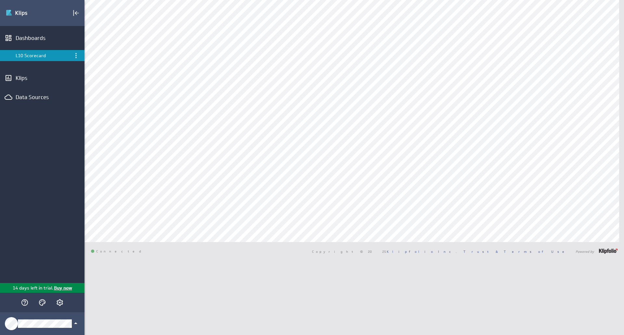
type input "lin"
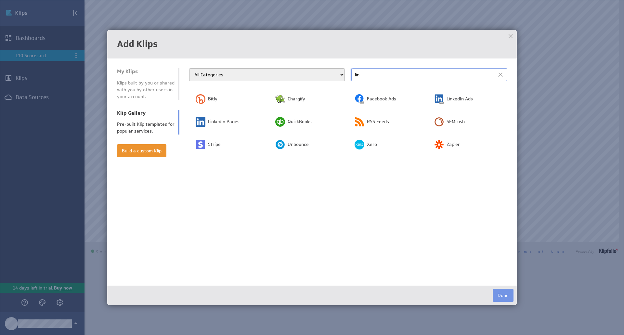
click at [373, 80] on input "lin" at bounding box center [429, 74] width 156 height 13
type input "l"
type input "a"
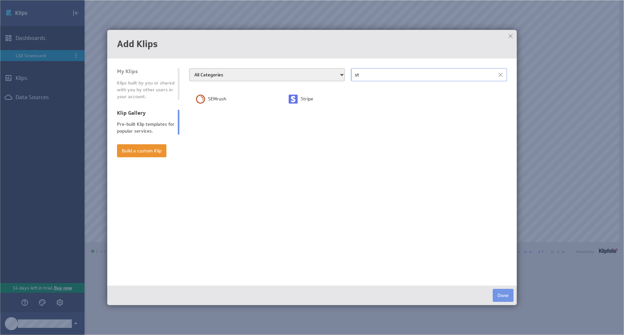
type input "s"
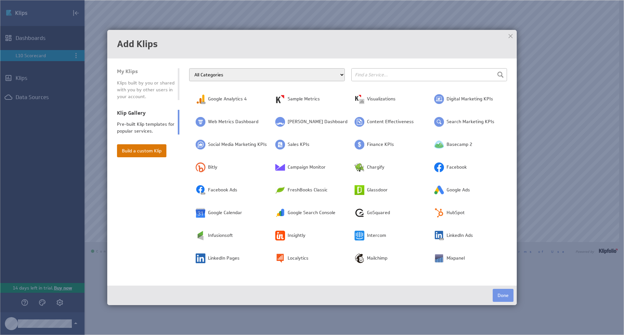
click at [152, 146] on button "Build a custom Klip" at bounding box center [141, 150] width 49 height 13
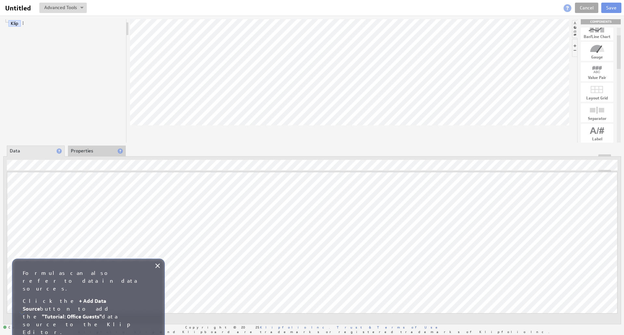
click at [591, 7] on link "Cancel" at bounding box center [586, 8] width 23 height 10
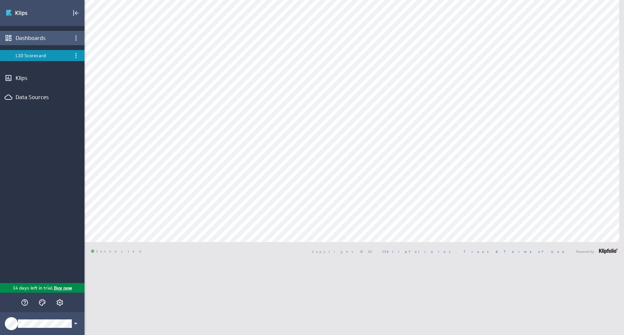
click at [31, 39] on div "Dashboards" at bounding box center [42, 37] width 53 height 7
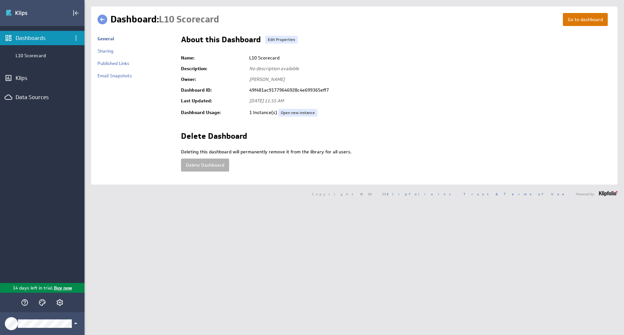
click at [573, 20] on link "Go to dashboard" at bounding box center [585, 19] width 45 height 13
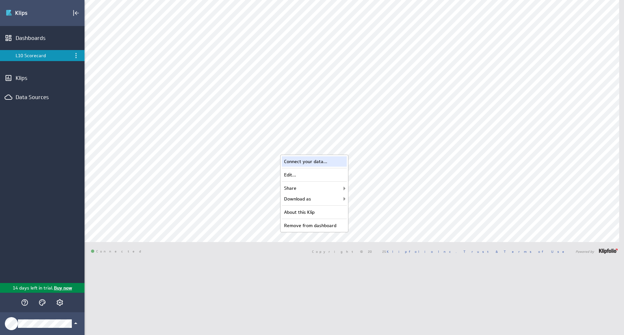
click at [333, 159] on div "Connect your data..." at bounding box center [314, 161] width 65 height 10
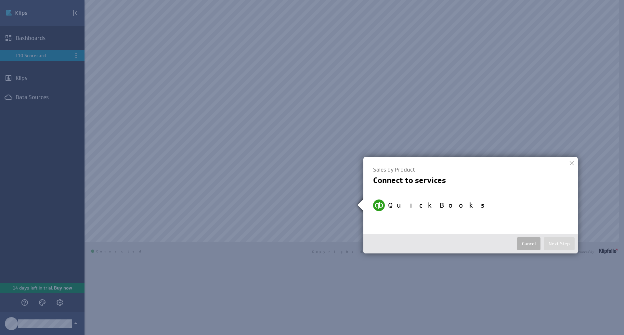
select select "2e031e53718d1183f6356b7b5aca0d44"
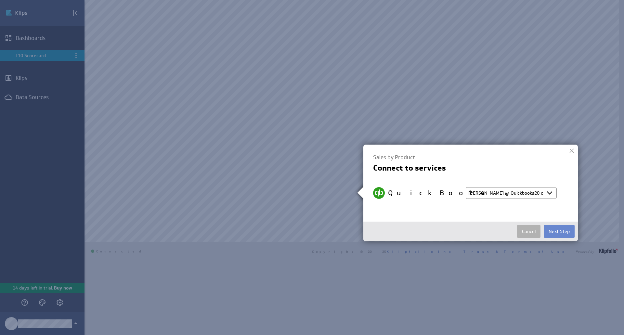
click at [567, 227] on button "Next Step" at bounding box center [559, 231] width 31 height 13
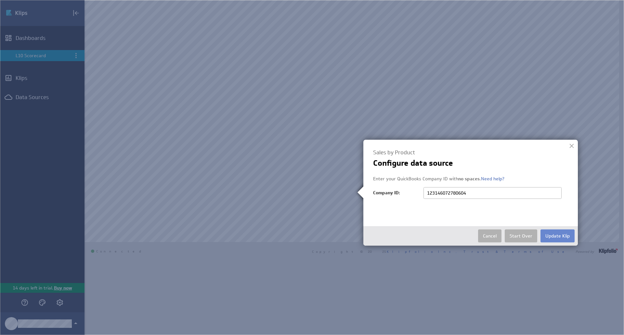
click at [558, 234] on button "Update Klip" at bounding box center [558, 235] width 34 height 13
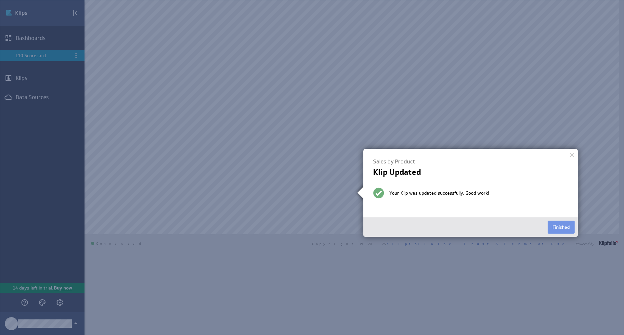
click at [412, 107] on img at bounding box center [312, 167] width 624 height 335
